Goal: Browse casually: Explore the website without a specific task or goal

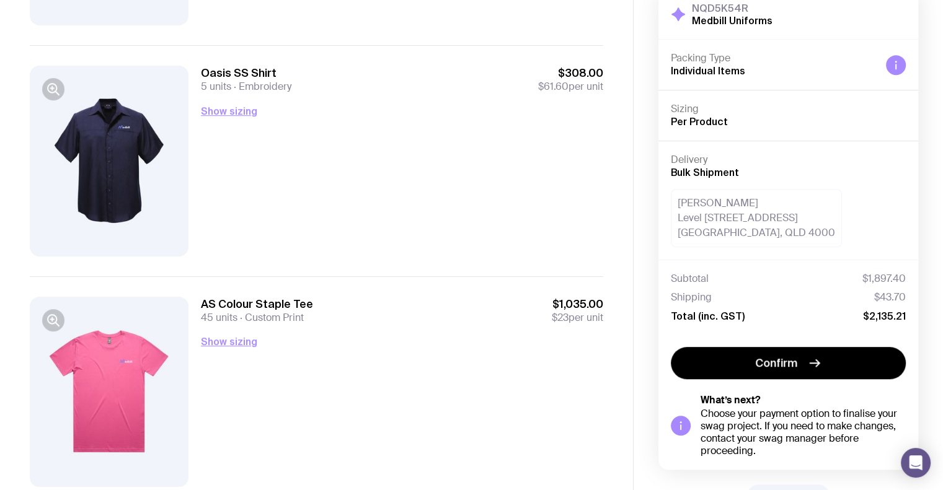
scroll to position [581, 0]
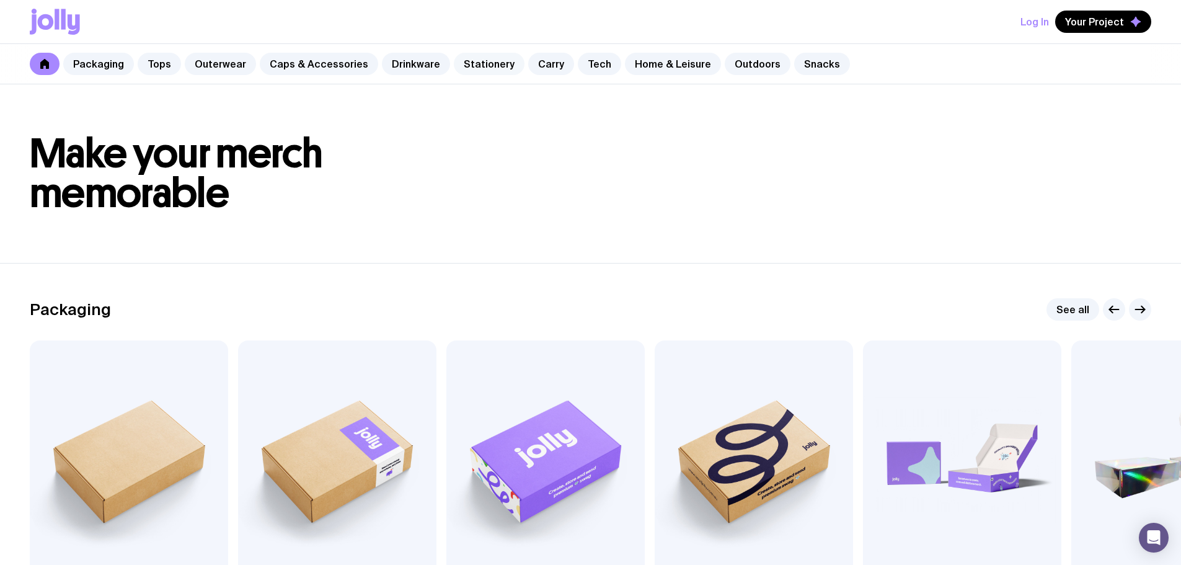
click at [477, 71] on link "Stationery" at bounding box center [489, 64] width 71 height 22
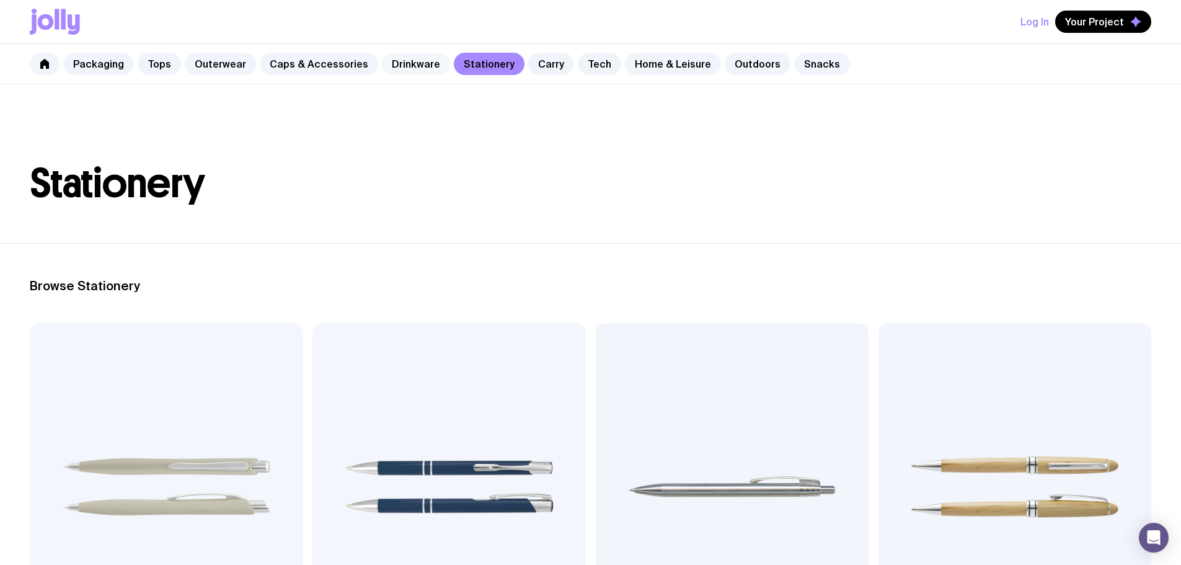
click at [414, 67] on link "Drinkware" at bounding box center [416, 64] width 68 height 22
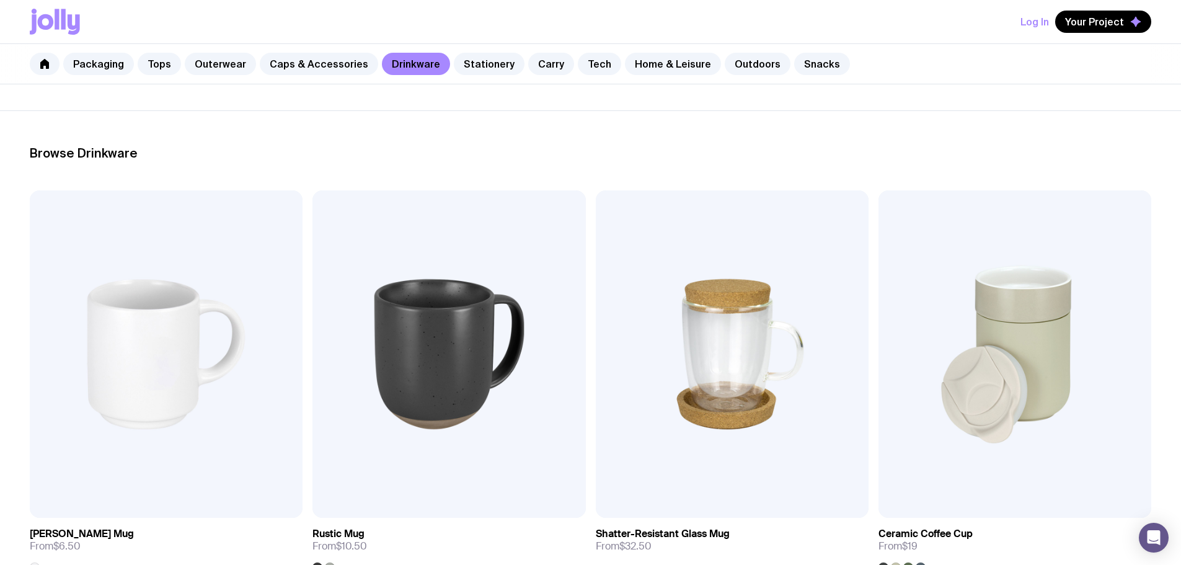
scroll to position [124, 0]
